Goal: Information Seeking & Learning: Find specific fact

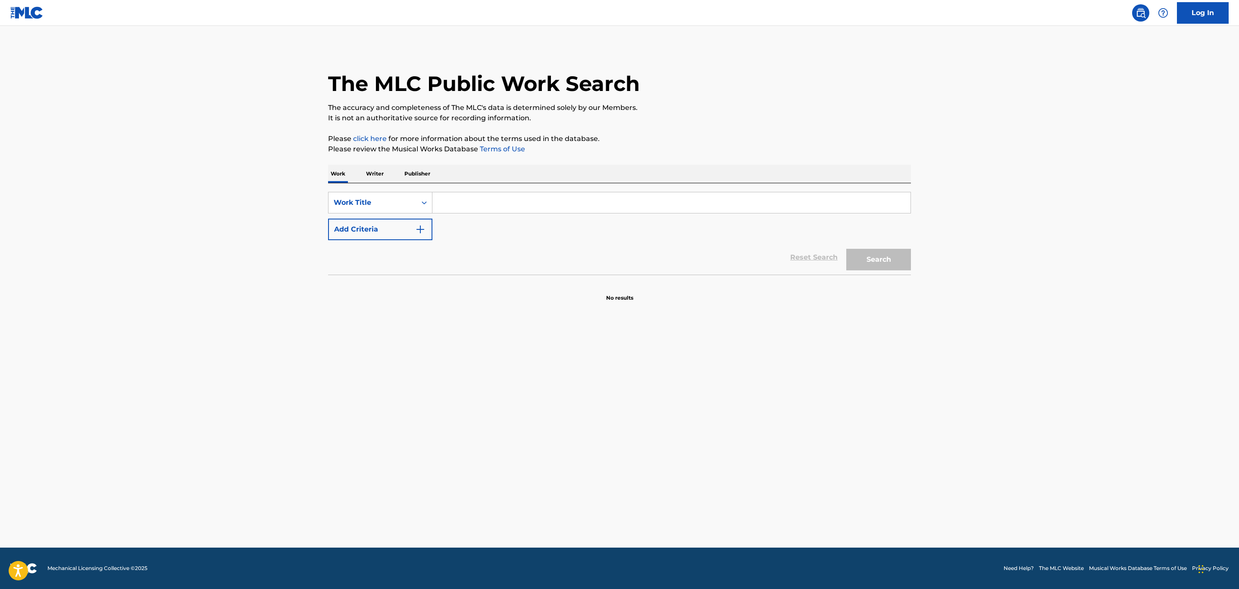
click at [512, 206] on input "Search Form" at bounding box center [671, 202] width 478 height 21
type input "Q"
type input "W"
click at [427, 227] on button "Add Criteria" at bounding box center [380, 230] width 104 height 22
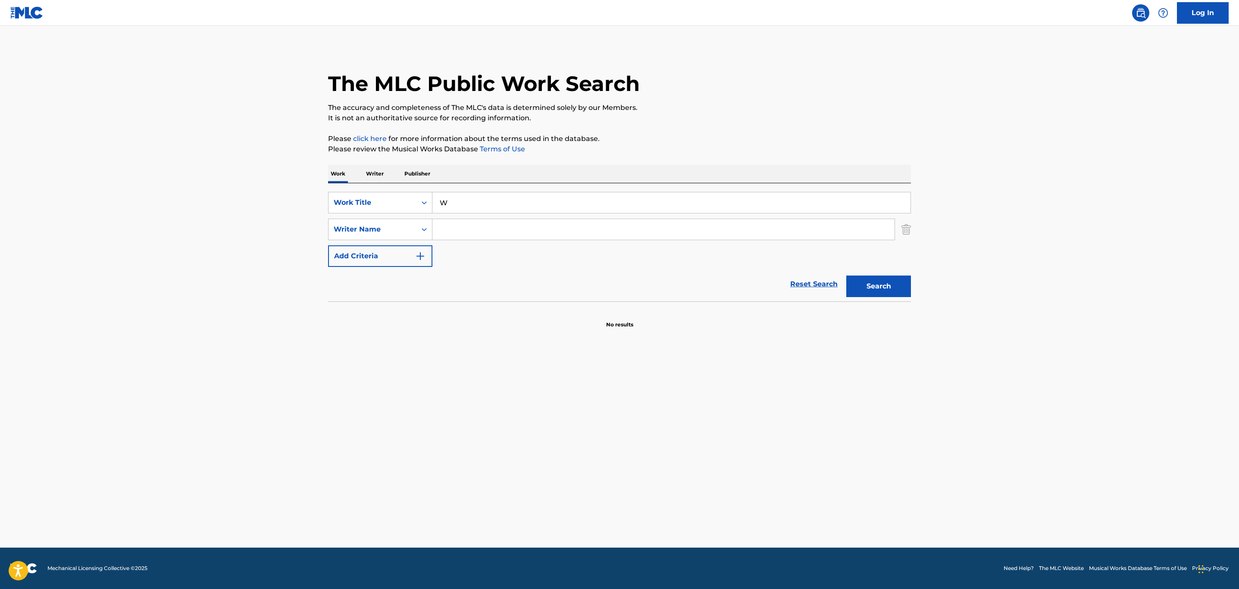
click at [456, 222] on input "Search Form" at bounding box center [663, 229] width 462 height 21
type input "sergio kitchens"
click at [846, 276] on button "Search" at bounding box center [878, 287] width 65 height 22
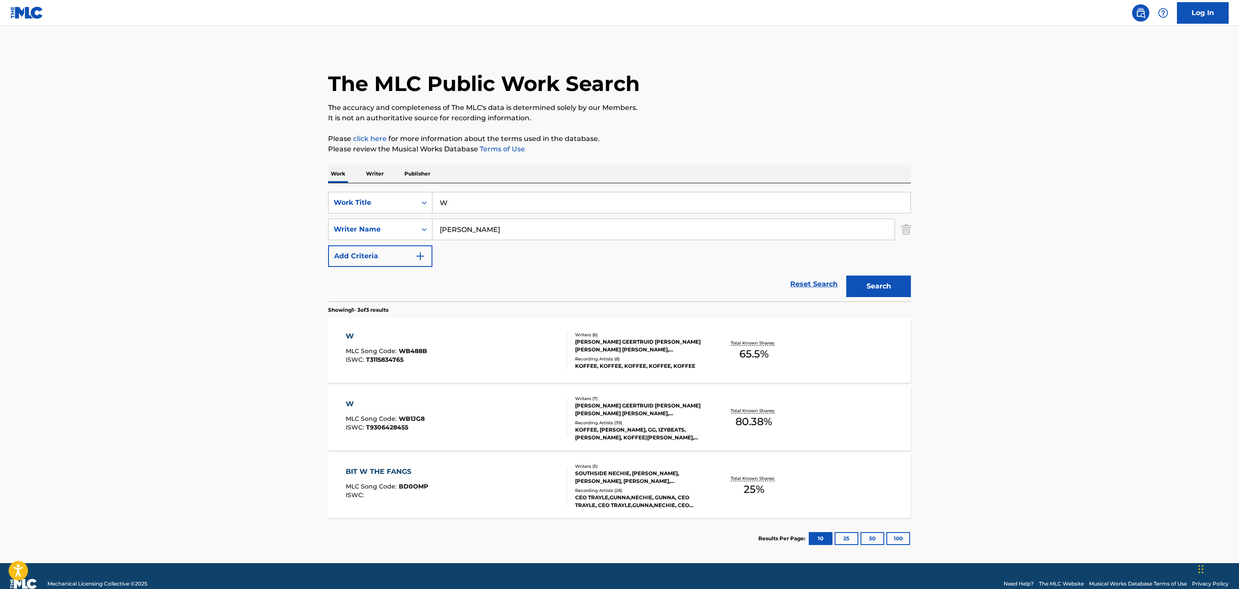
click at [538, 366] on div "W MLC Song Code : WB488B ISWC : T3115834765" at bounding box center [457, 350] width 222 height 39
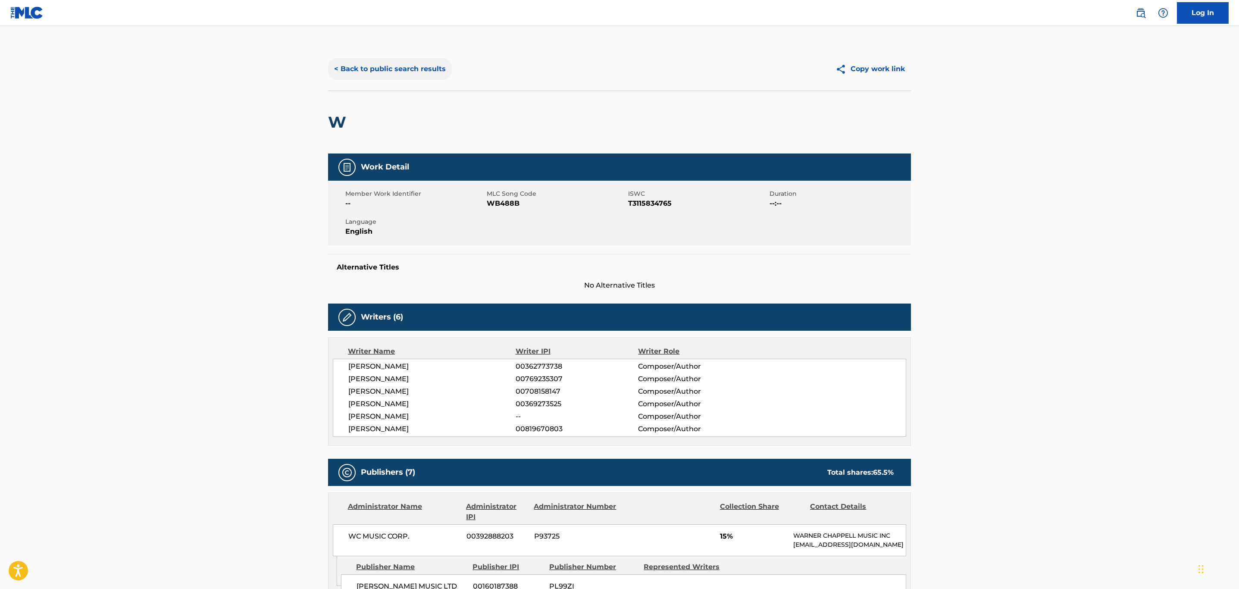
click at [361, 58] on button "< Back to public search results" at bounding box center [390, 69] width 124 height 22
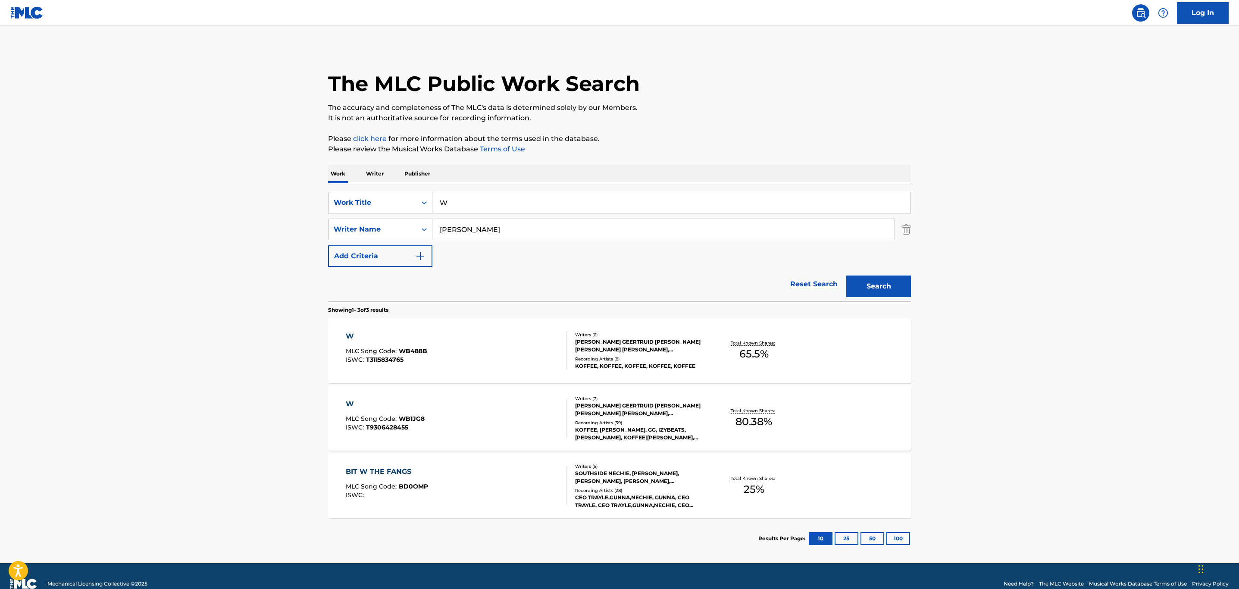
click at [465, 401] on div "W MLC Song Code : WB1JG8 ISWC : T9306428455" at bounding box center [457, 418] width 222 height 39
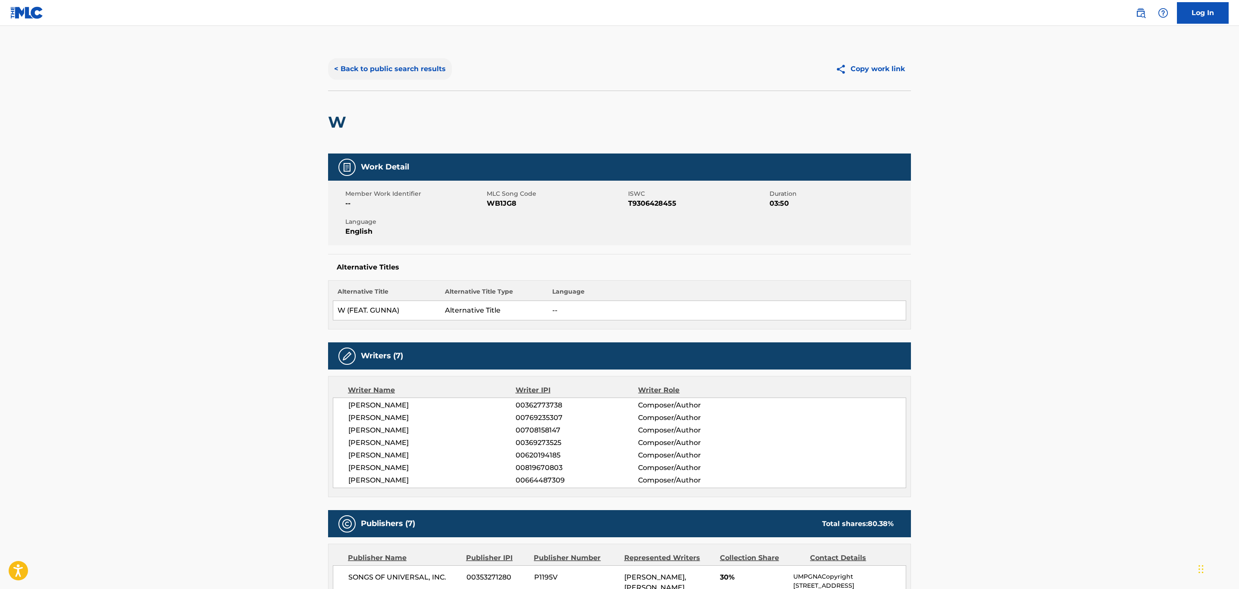
click at [409, 73] on button "< Back to public search results" at bounding box center [390, 69] width 124 height 22
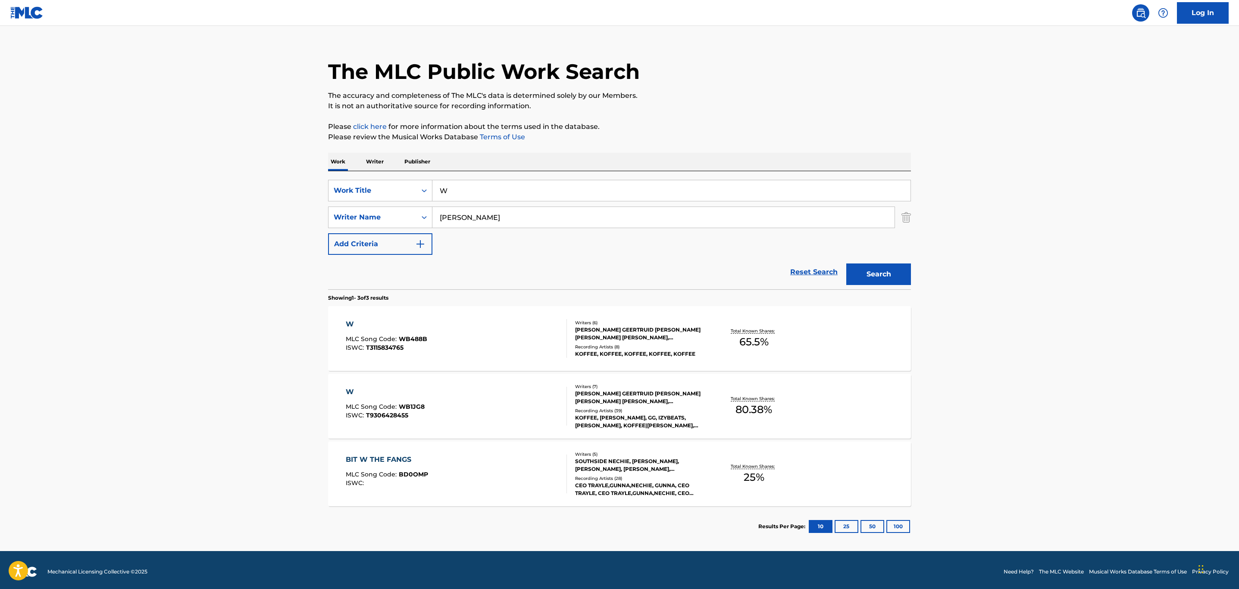
scroll to position [16, 0]
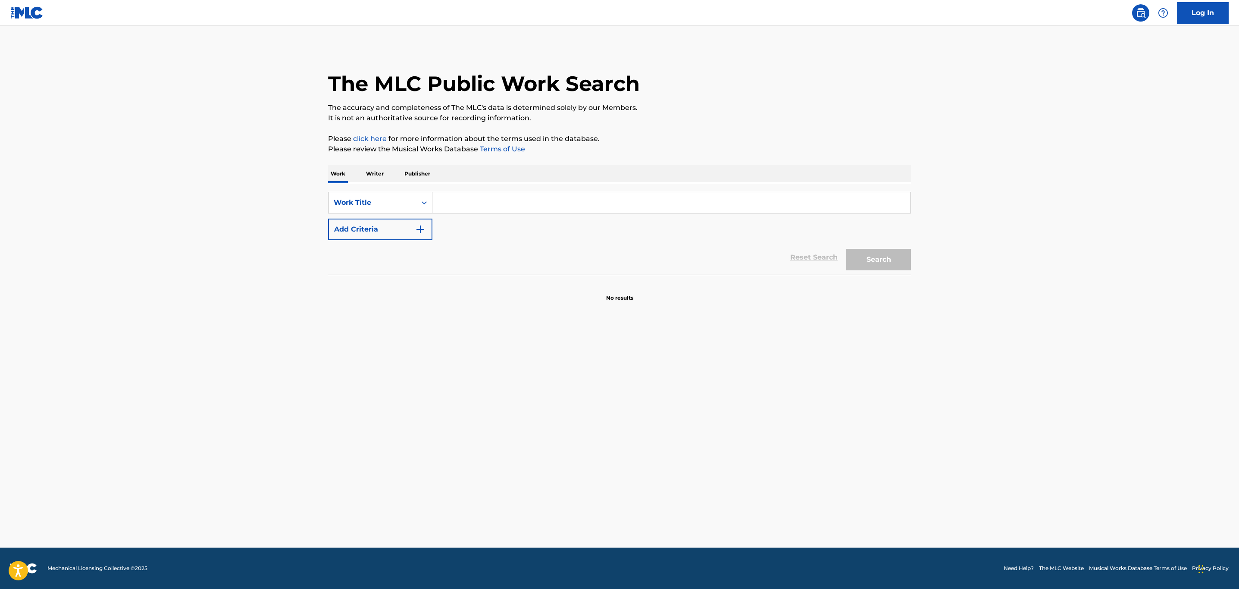
click at [525, 206] on input "Search Form" at bounding box center [671, 202] width 478 height 21
type input "one more heartache"
click at [370, 224] on button "Add Criteria" at bounding box center [380, 230] width 104 height 22
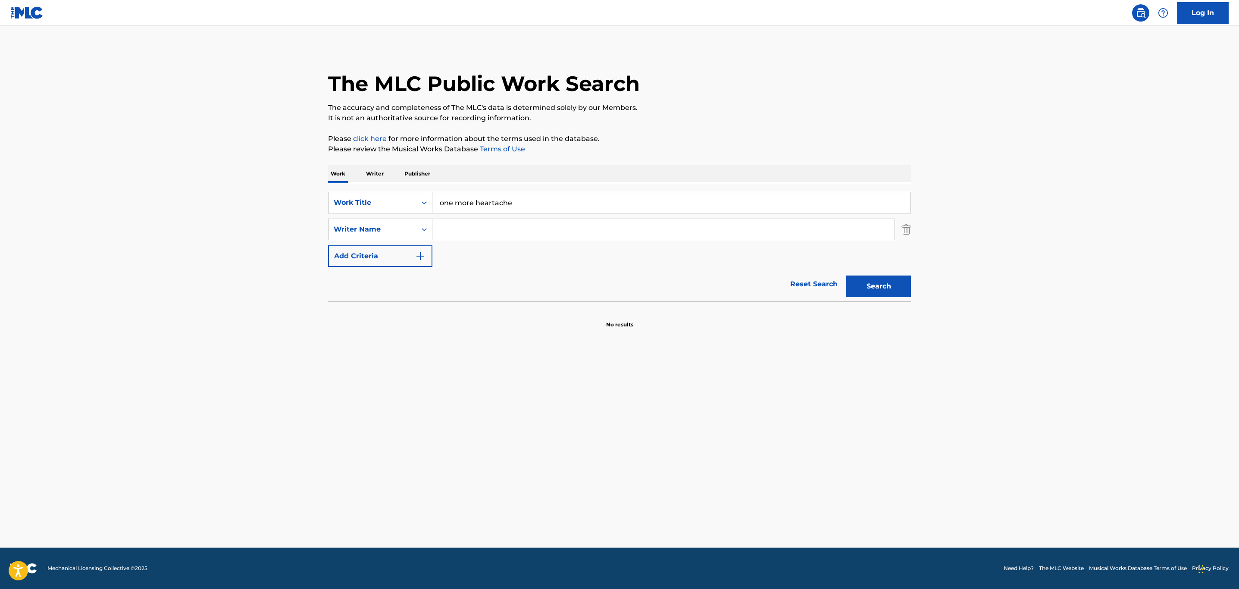
click at [476, 242] on div "SearchWithCriteriafaa4930b-ead6-46c4-9734-8126bb0aaf48 Work Title one more hear…" at bounding box center [619, 229] width 583 height 75
click at [466, 235] on input "Search Form" at bounding box center [663, 229] width 462 height 21
type input "tarplin"
click at [846, 276] on button "Search" at bounding box center [878, 287] width 65 height 22
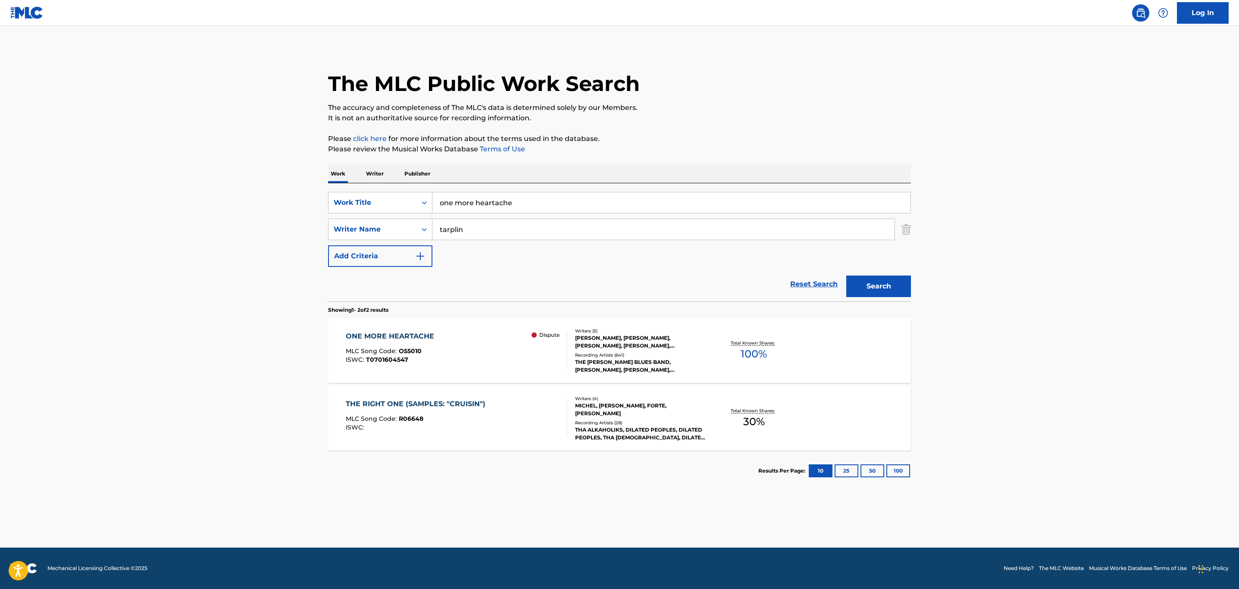
click at [466, 361] on div "ONE MORE HEARTACHE MLC Song Code : O55010 ISWC : T0701604547 Dispute" at bounding box center [457, 350] width 222 height 39
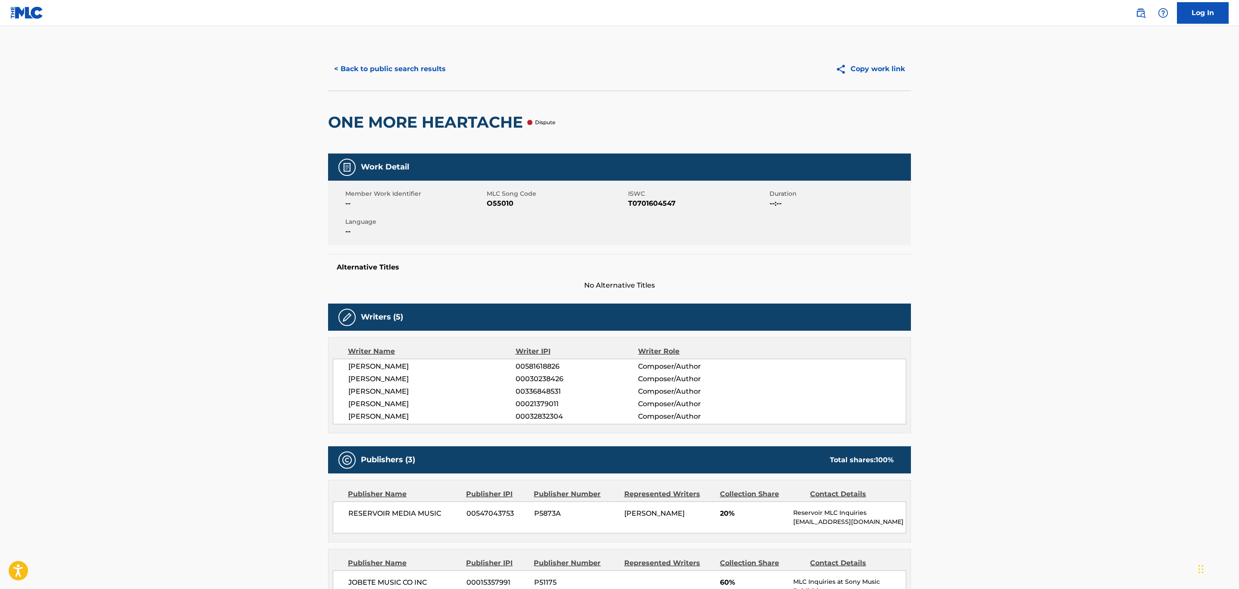
click at [498, 205] on span "O55010" at bounding box center [556, 203] width 139 height 10
copy span "O55010"
click at [410, 74] on button "< Back to public search results" at bounding box center [390, 69] width 124 height 22
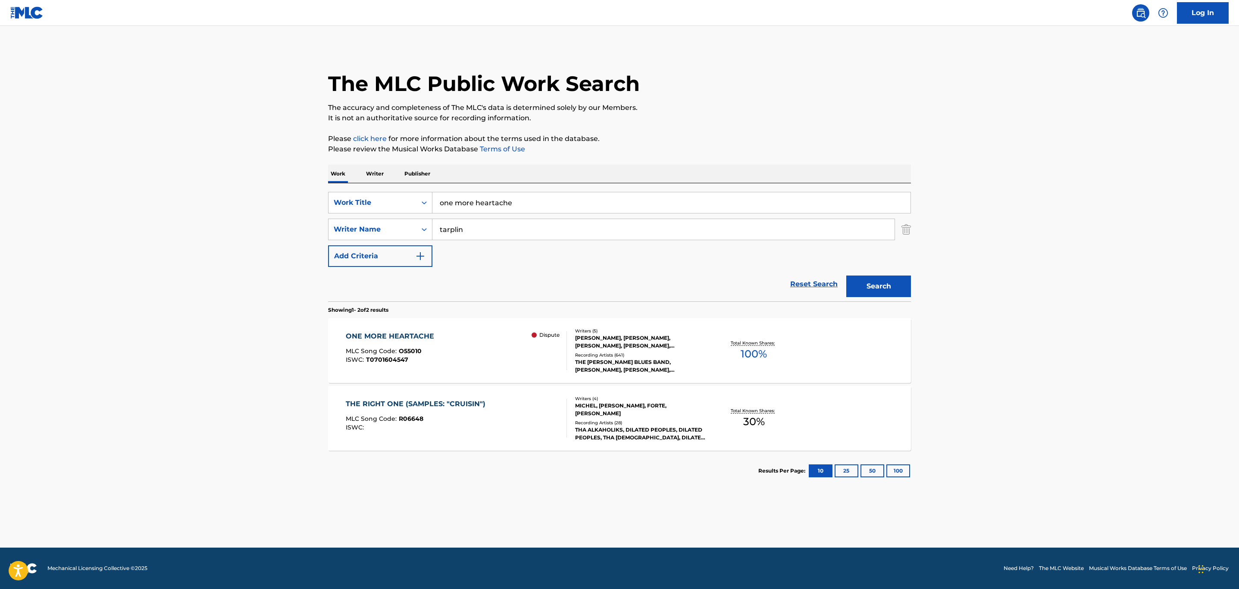
drag, startPoint x: 542, startPoint y: 193, endPoint x: 319, endPoint y: 184, distance: 223.5
click at [319, 184] on div "The MLC Public Work Search The accuracy and completeness of The MLC's data is d…" at bounding box center [620, 269] width 604 height 444
type input "easy"
type input "[PERSON_NAME]"
click at [846, 276] on button "Search" at bounding box center [878, 287] width 65 height 22
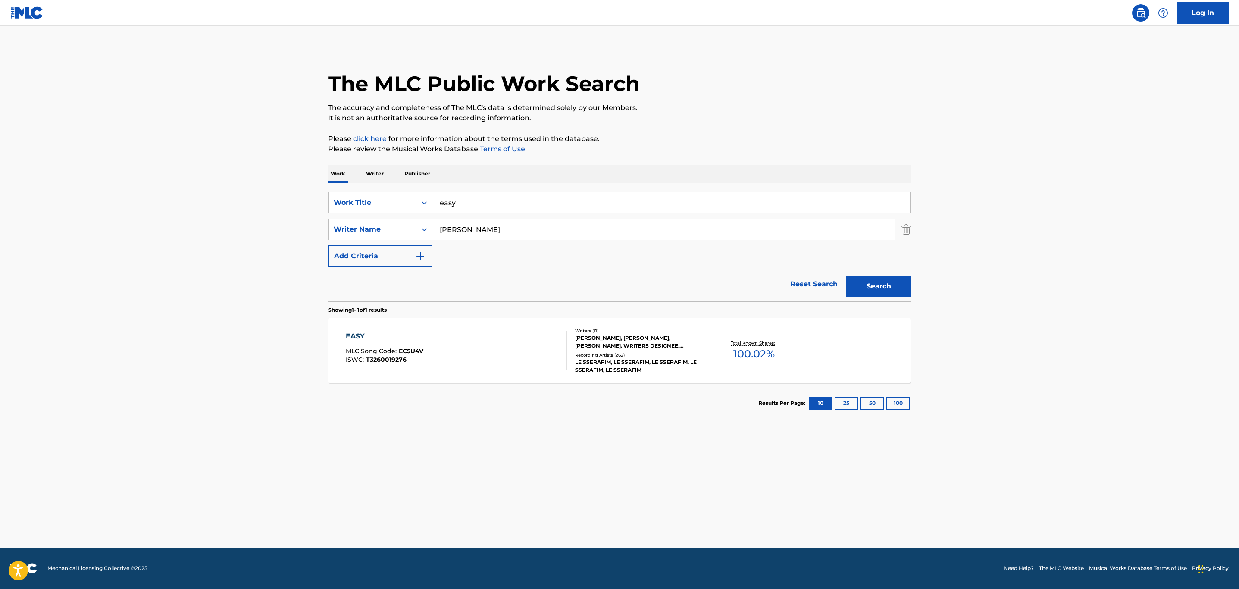
click at [488, 353] on div "EASY MLC Song Code : EC5U4V ISWC : T3260019276" at bounding box center [457, 350] width 222 height 39
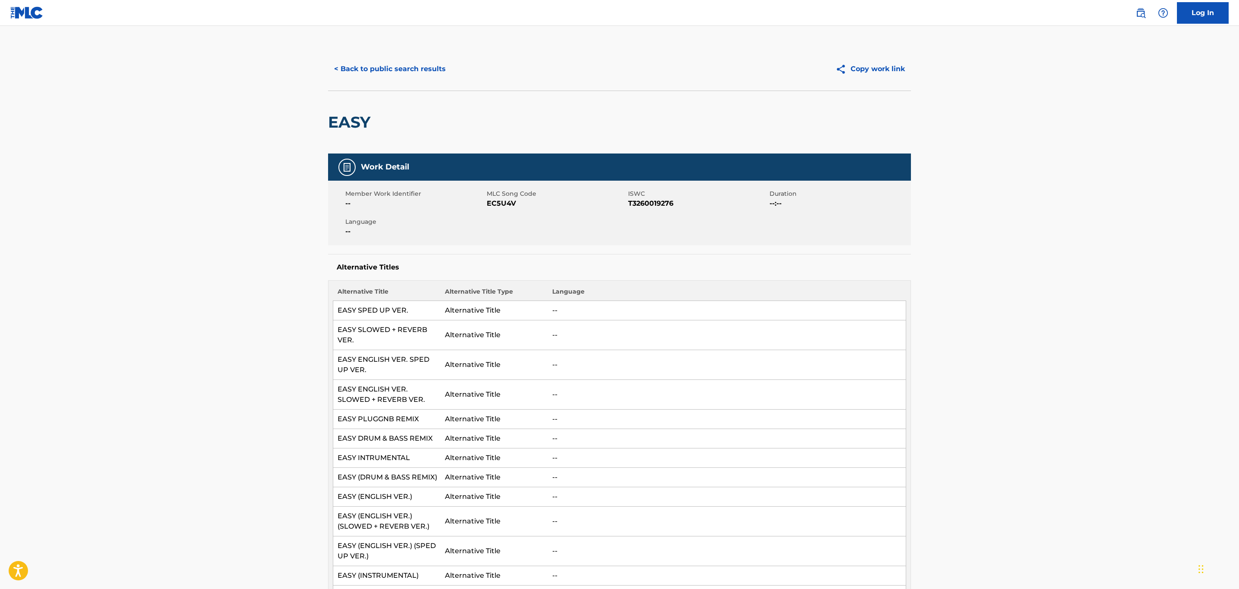
click at [495, 206] on span "EC5U4V" at bounding box center [556, 203] width 139 height 10
copy span "EC5U4V"
click at [1190, 8] on link "Log In" at bounding box center [1203, 13] width 52 height 22
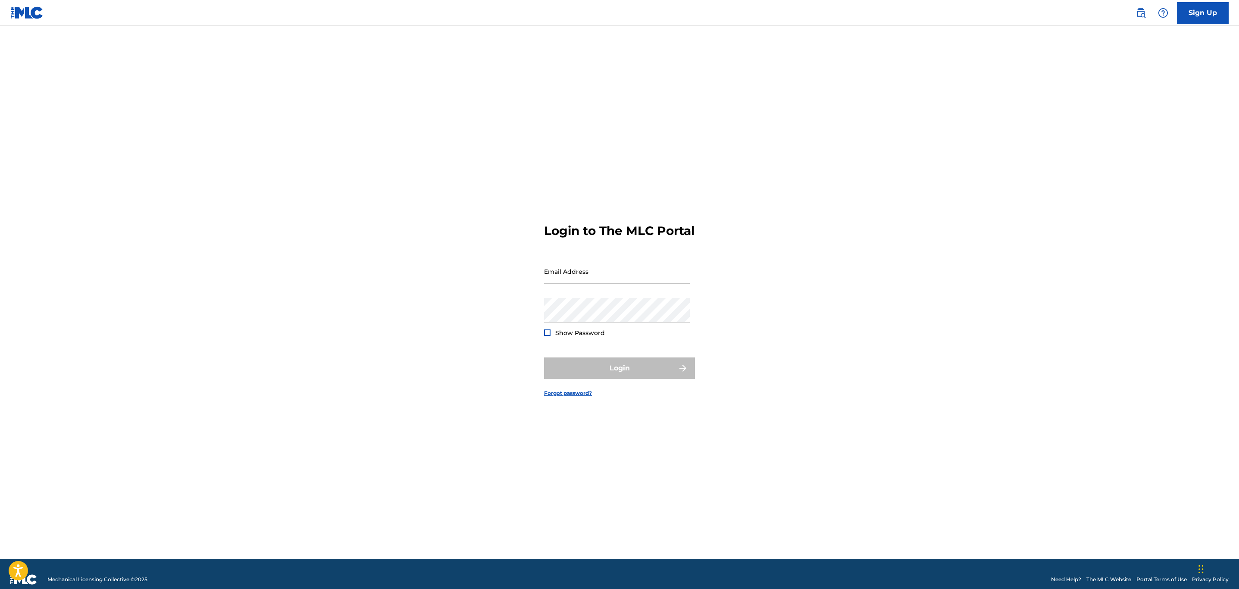
click at [566, 291] on div "Email Address" at bounding box center [617, 278] width 146 height 39
click at [567, 284] on input "Email Address" at bounding box center [617, 271] width 146 height 25
type input "[EMAIL_ADDRESS][DOMAIN_NAME]"
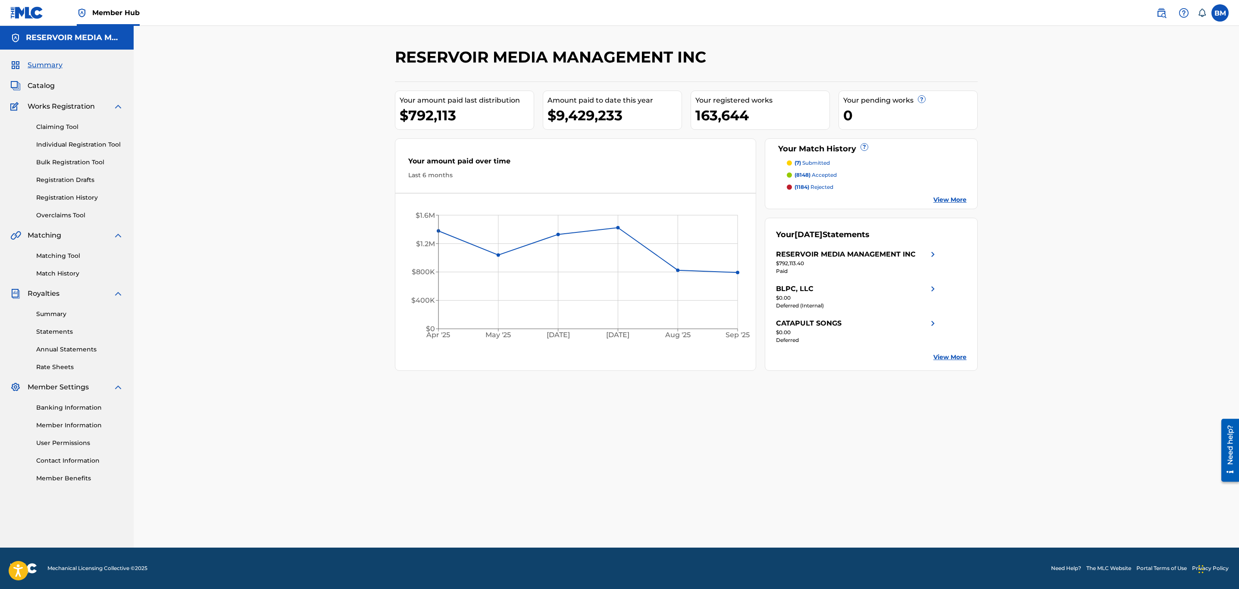
drag, startPoint x: 50, startPoint y: 81, endPoint x: 17, endPoint y: 96, distance: 36.6
click at [50, 81] on span "Catalog" at bounding box center [41, 86] width 27 height 10
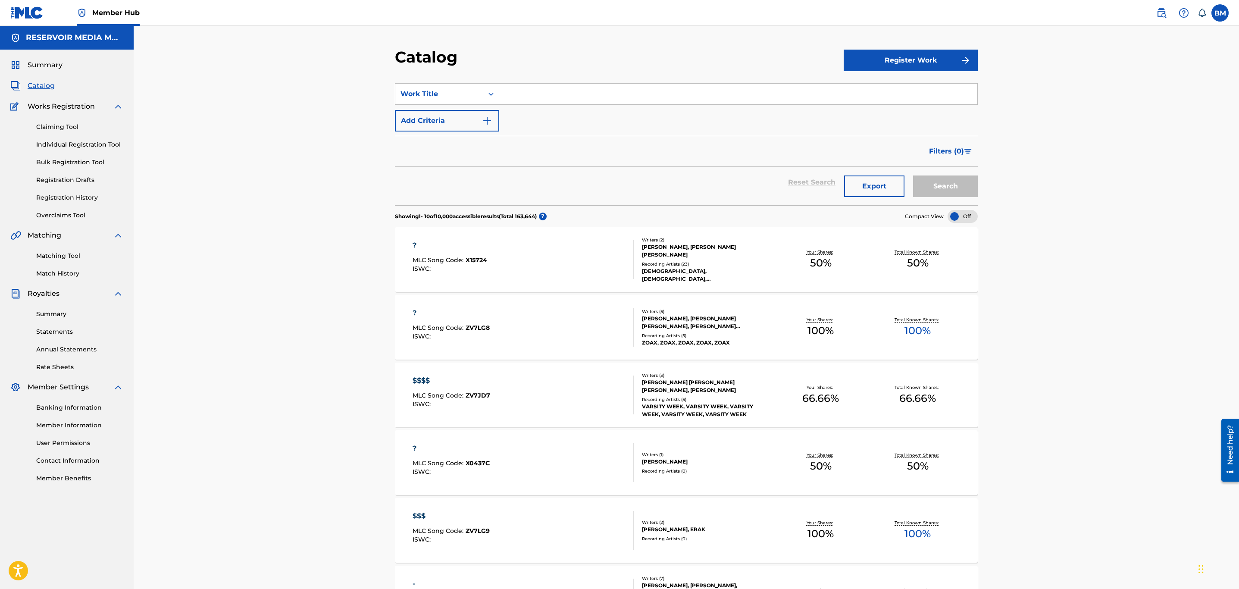
click at [580, 94] on input "Search Form" at bounding box center [738, 94] width 478 height 21
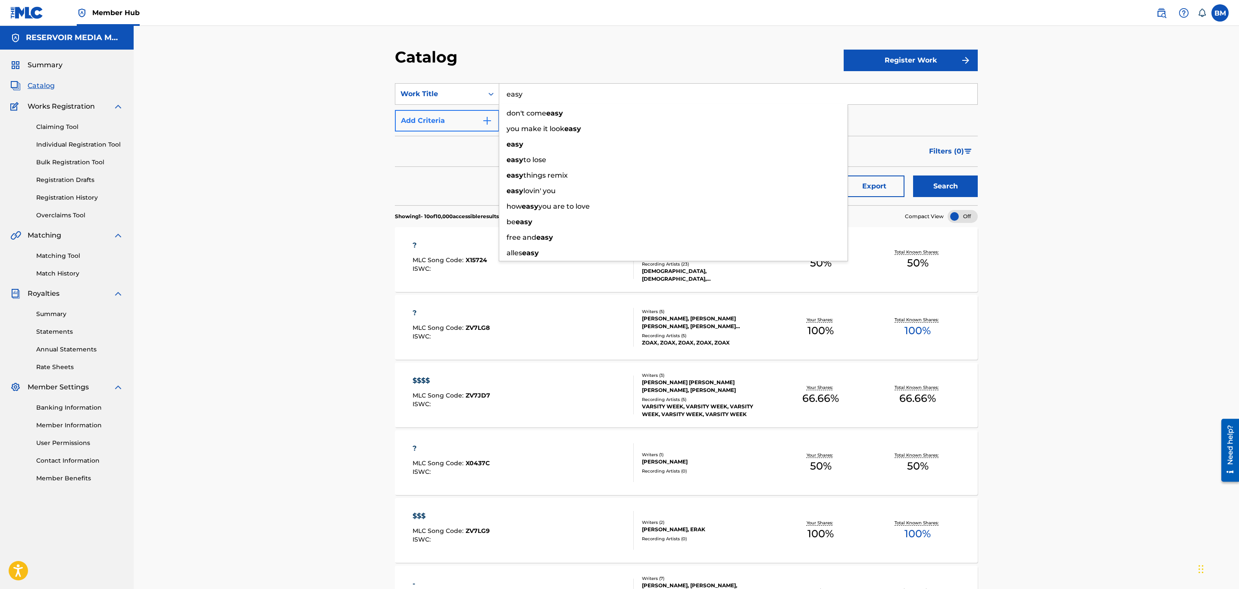
type input "easy"
click at [445, 123] on button "Add Criteria" at bounding box center [447, 121] width 104 height 22
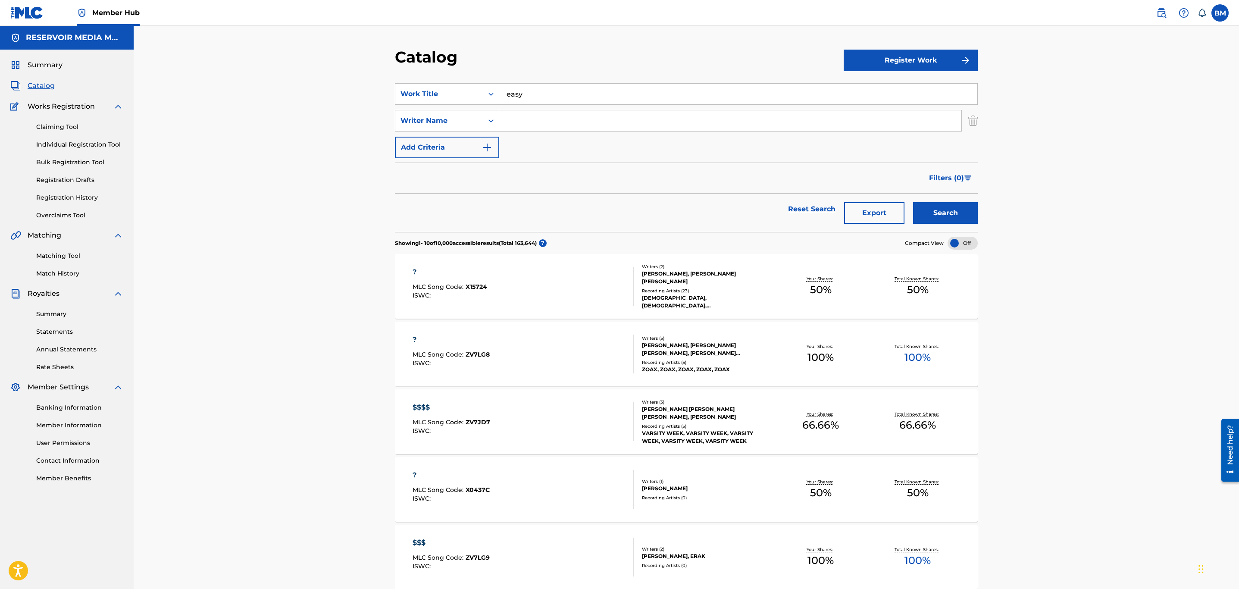
click at [545, 124] on input "Search Form" at bounding box center [730, 120] width 462 height 21
type input "smith"
click at [913, 202] on button "Search" at bounding box center [945, 213] width 65 height 22
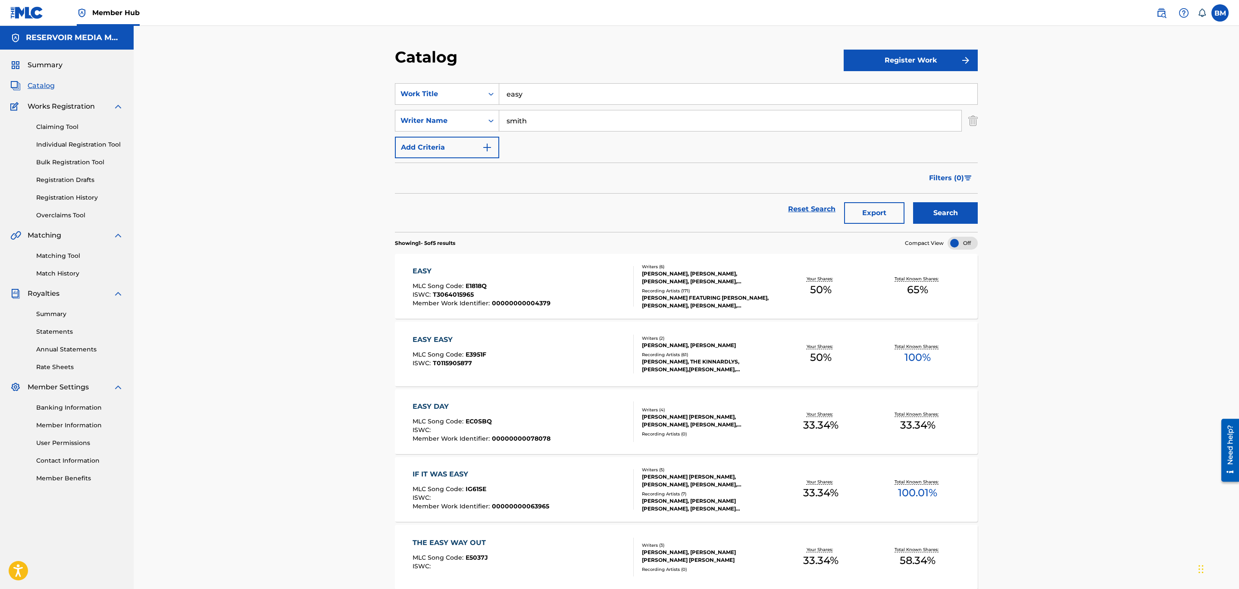
click at [579, 278] on div "EASY MLC Song Code : E1818Q ISWC : T3064015965 Member Work Identifier : 0000000…" at bounding box center [524, 286] width 222 height 41
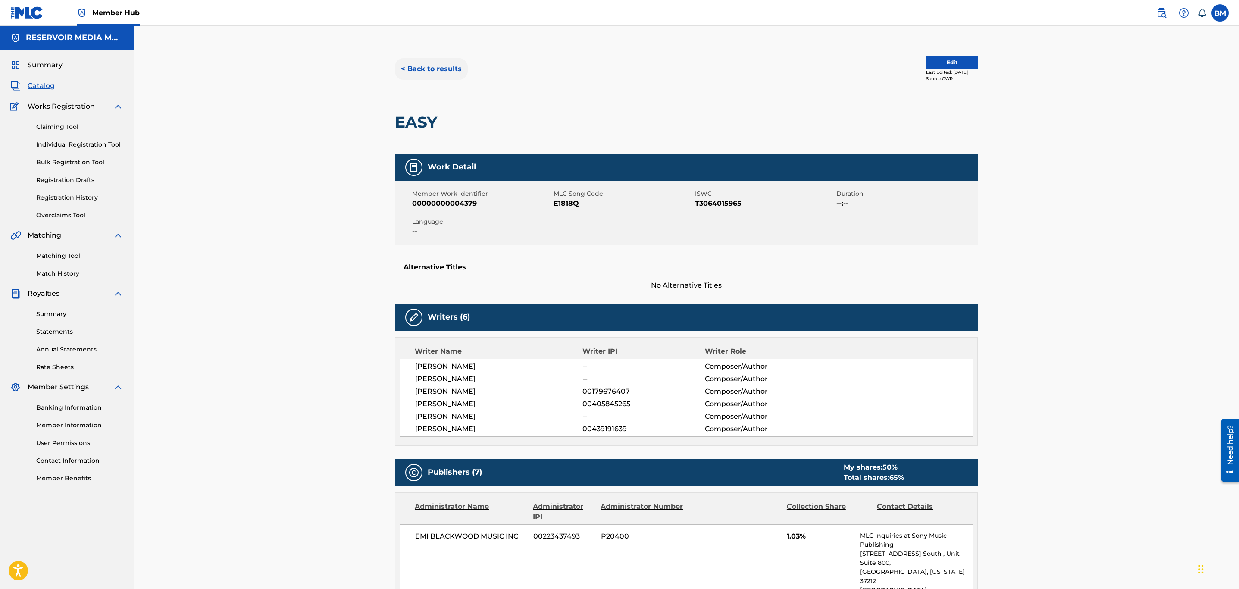
click at [444, 60] on button "< Back to results" at bounding box center [431, 69] width 73 height 22
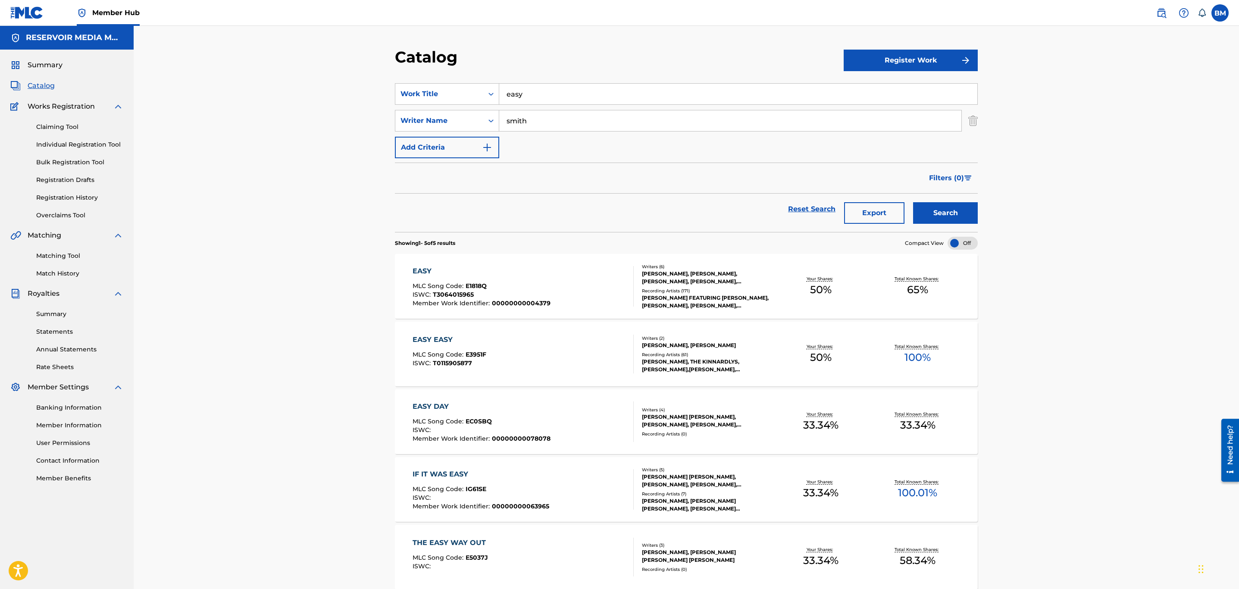
drag, startPoint x: 564, startPoint y: 120, endPoint x: 223, endPoint y: 82, distance: 343.2
click at [223, 82] on div "Catalog Register Work SearchWithCriteria731700db-da11-4002-897f-4611f0ef4657 Wo…" at bounding box center [686, 328] width 1105 height 604
type input "[PERSON_NAME]"
click at [913, 202] on button "Search" at bounding box center [945, 213] width 65 height 22
